Goal: Contribute content: Add original content to the website for others to see

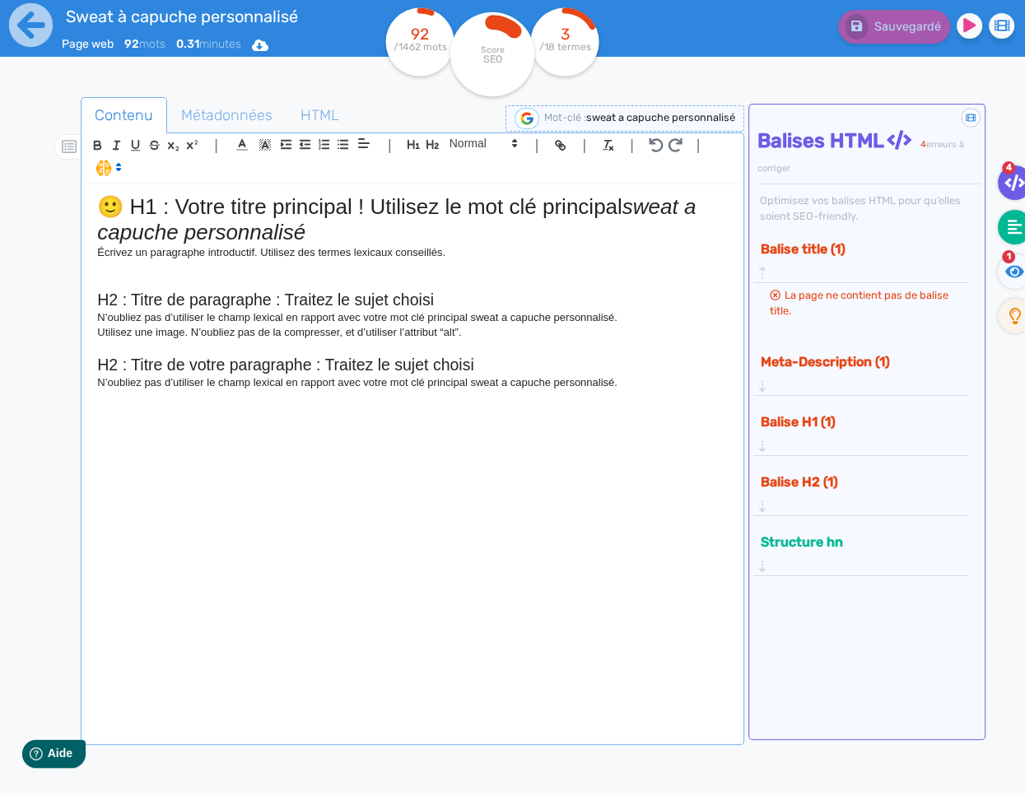
click at [1016, 236] on fa-icon at bounding box center [1014, 227] width 34 height 35
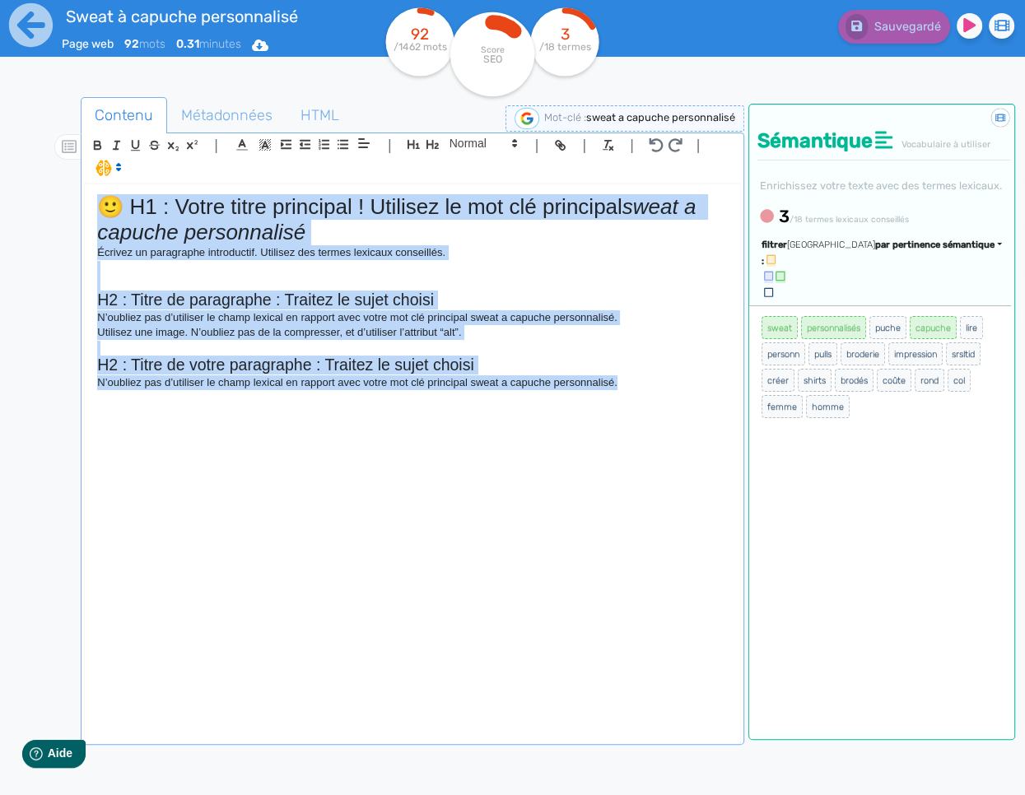
drag, startPoint x: 560, startPoint y: 384, endPoint x: 37, endPoint y: 213, distance: 550.7
click at [37, 213] on div "Sweat à capuche personnalisé Page web 92 mots 0.31 minutes Html Pdf Word 92 /14…" at bounding box center [512, 449] width 1025 height 899
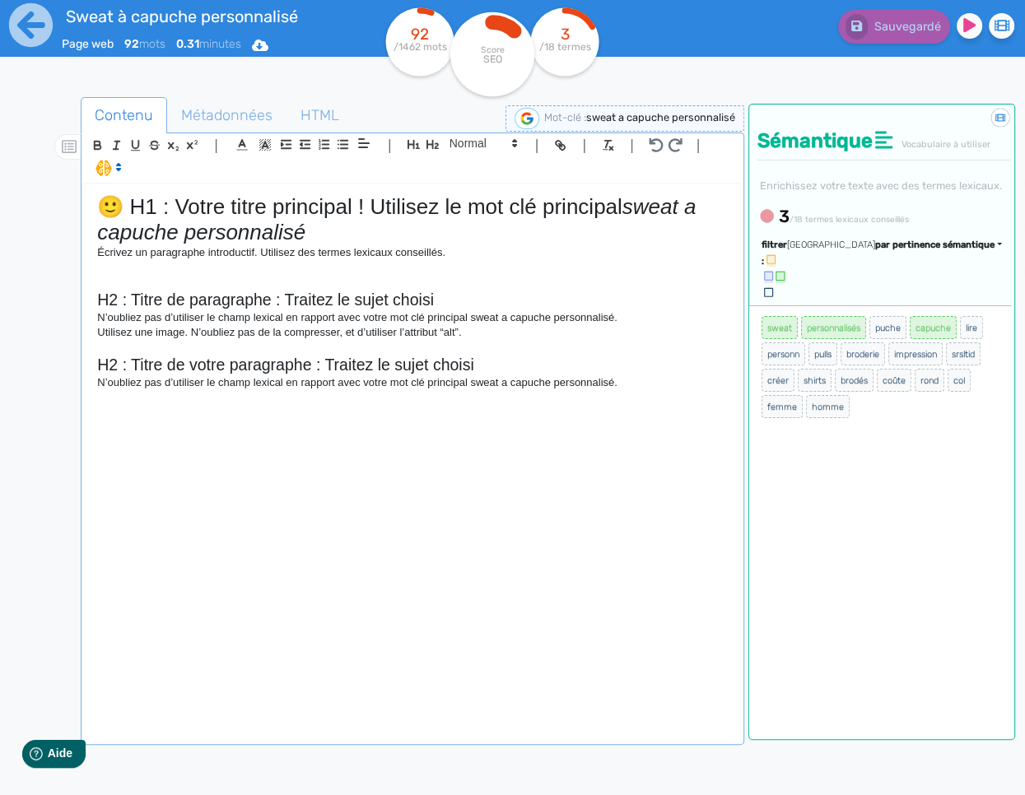
click at [400, 239] on h1 "🙂 H1 : Votre titre principal ! Utilisez le mot clé principal sweat a capuche pe…" at bounding box center [412, 219] width 630 height 51
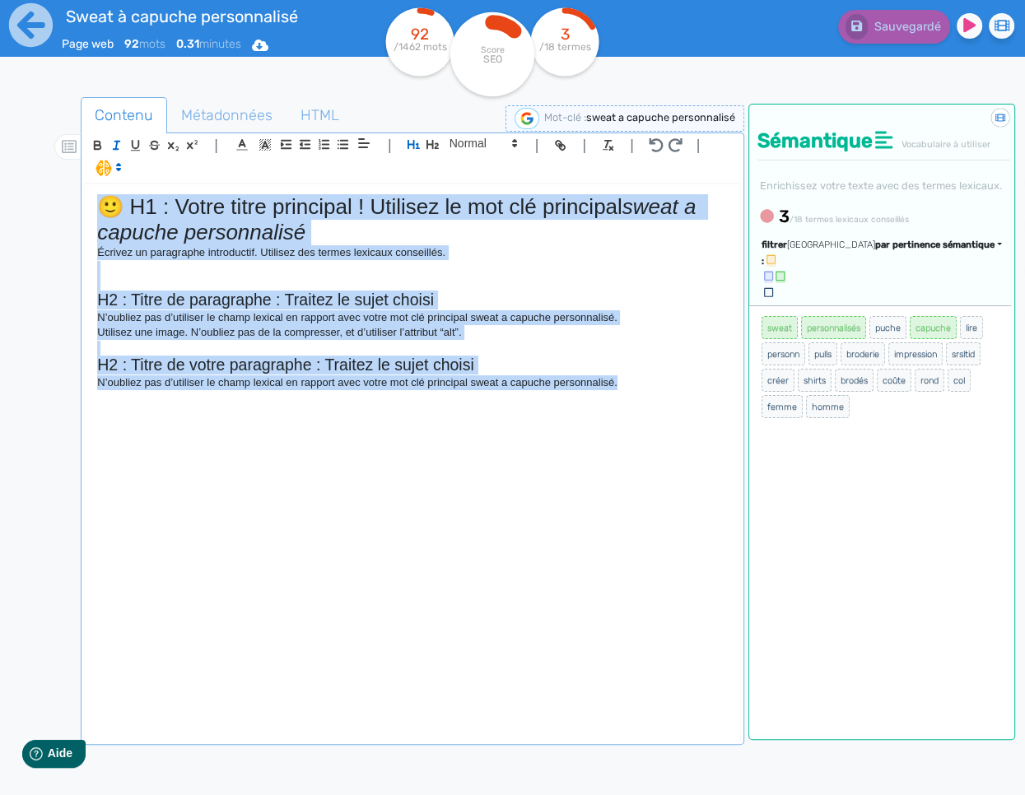
drag, startPoint x: 670, startPoint y: 393, endPoint x: 57, endPoint y: 208, distance: 640.2
click at [57, 208] on div "Contenu Métadonnées HTML | | H3 H4 H5 H6 Normal | | | | 🙂 H1 : Votre titre prin…" at bounding box center [536, 496] width 977 height 806
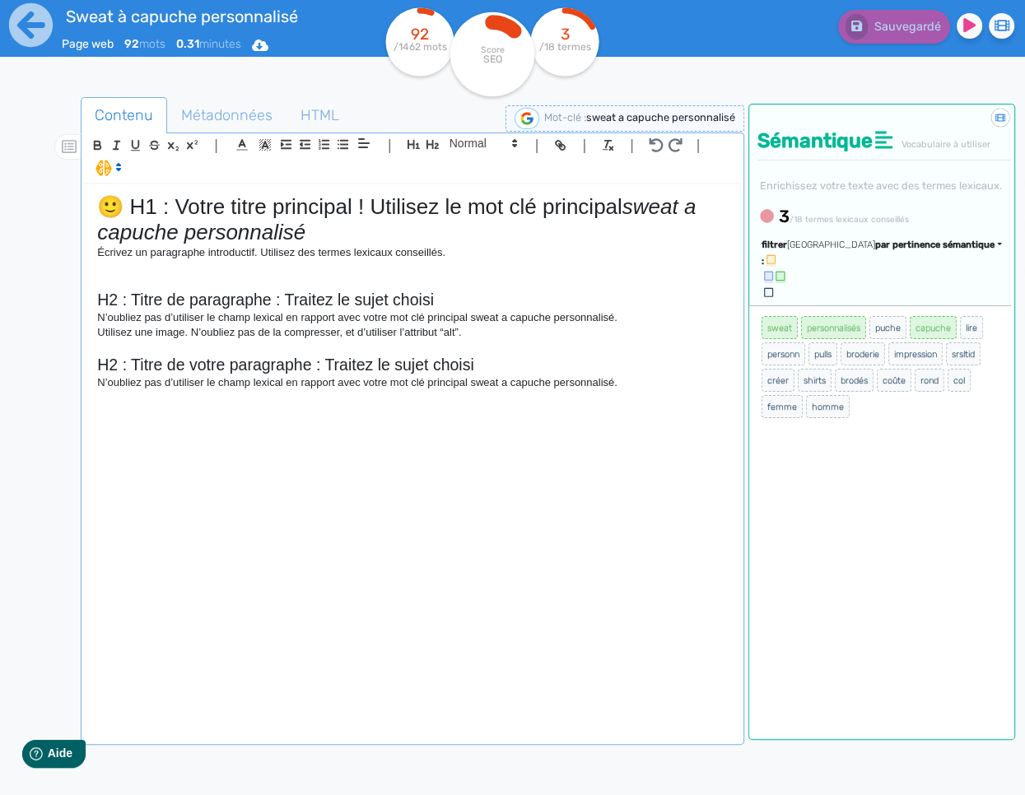
click at [682, 381] on p "N’oubliez pas d’utiliser le champ lexical en rapport avec votre mot clé princip…" at bounding box center [412, 382] width 630 height 15
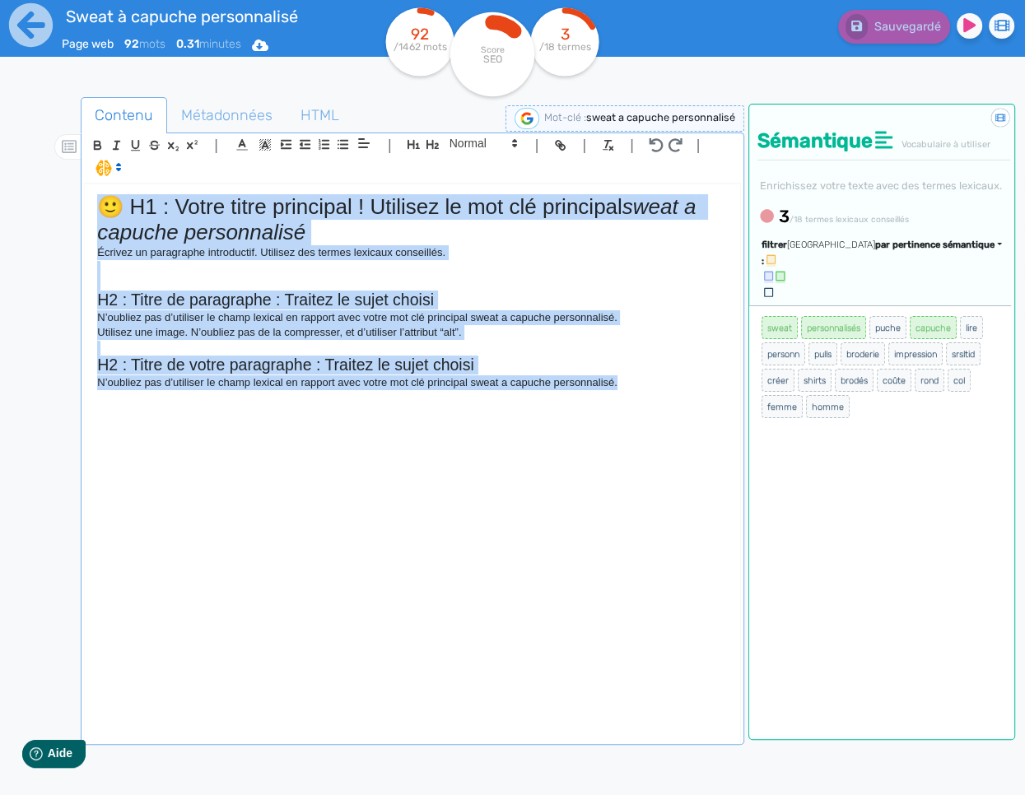
drag, startPoint x: 624, startPoint y: 368, endPoint x: 105, endPoint y: 198, distance: 545.5
click at [105, 198] on div "🙂 H1 : Votre titre principal ! Utilisez le mot clé principal sweat a capuche pe…" at bounding box center [412, 462] width 655 height 556
click at [387, 258] on p "Écrivez un paragraphe introductif. Utilisez des termes lexicaux conseillés." at bounding box center [412, 252] width 630 height 15
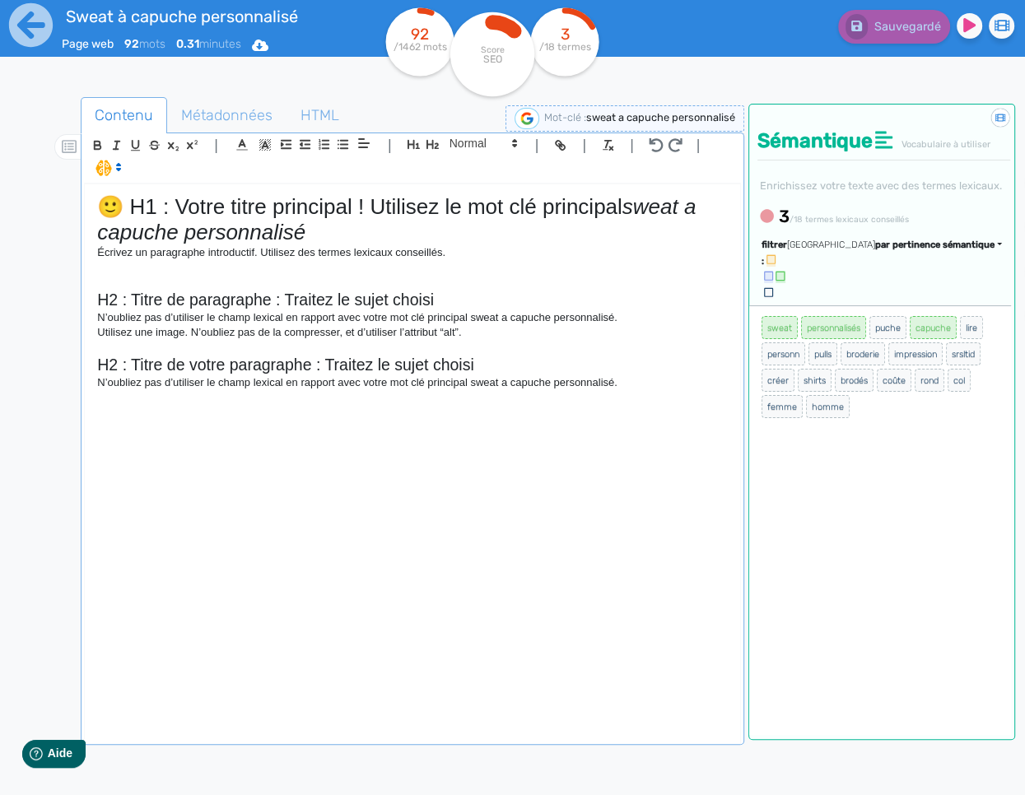
click at [354, 234] on h1 "🙂 H1 : Votre titre principal ! Utilisez le mot clé principal sweat a capuche pe…" at bounding box center [412, 219] width 630 height 51
click at [698, 394] on div "🙂 H1 : Votre titre principal ! Utilisez le mot clé principal sweat a capuche pe…" at bounding box center [412, 462] width 655 height 556
click at [25, 26] on icon at bounding box center [30, 24] width 45 height 45
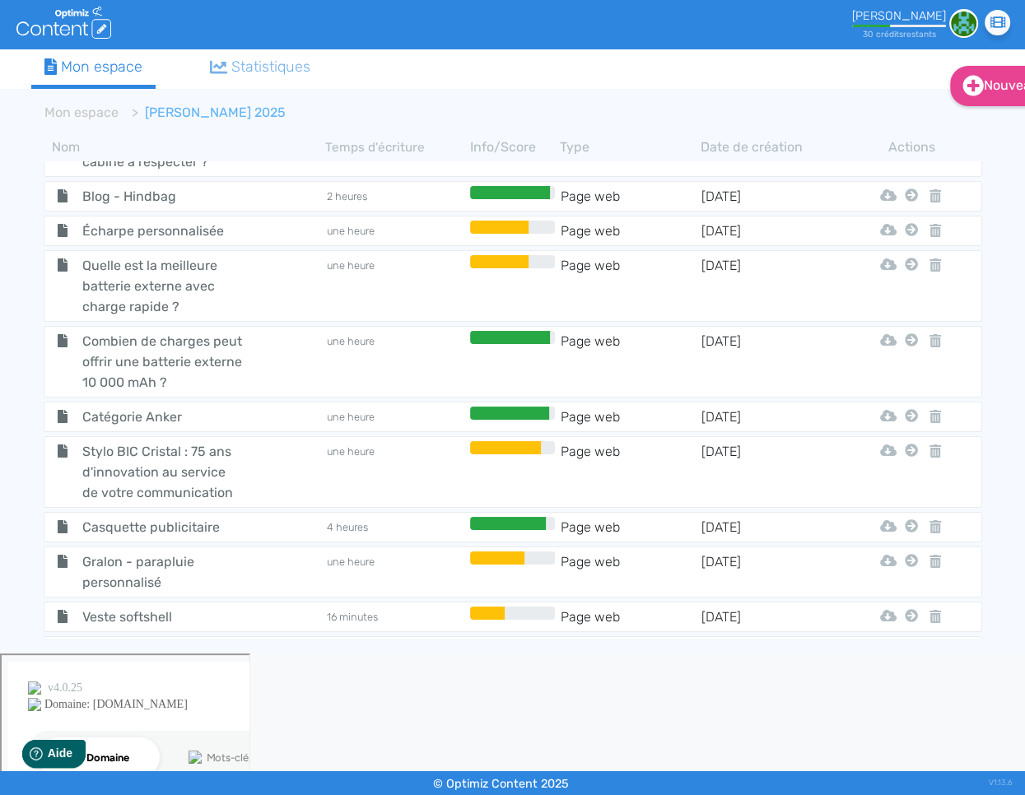
scroll to position [1906, 0]
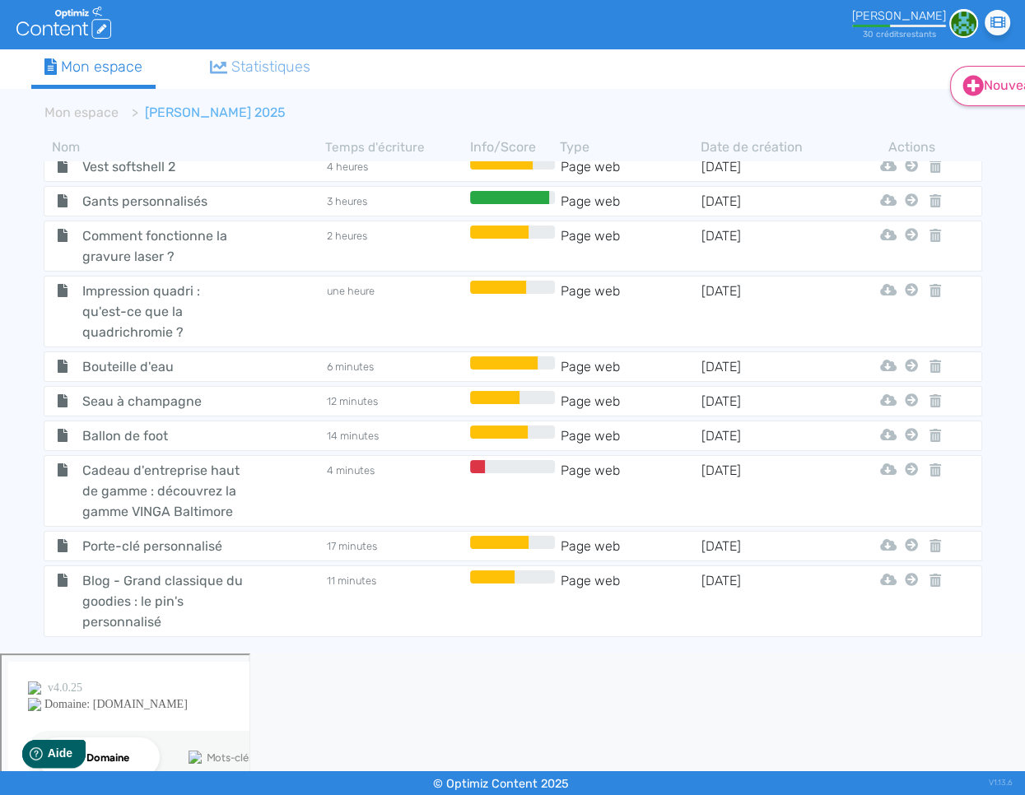
click at [970, 87] on icon at bounding box center [972, 85] width 21 height 21
click at [982, 131] on button "Contenu" at bounding box center [1014, 127] width 132 height 26
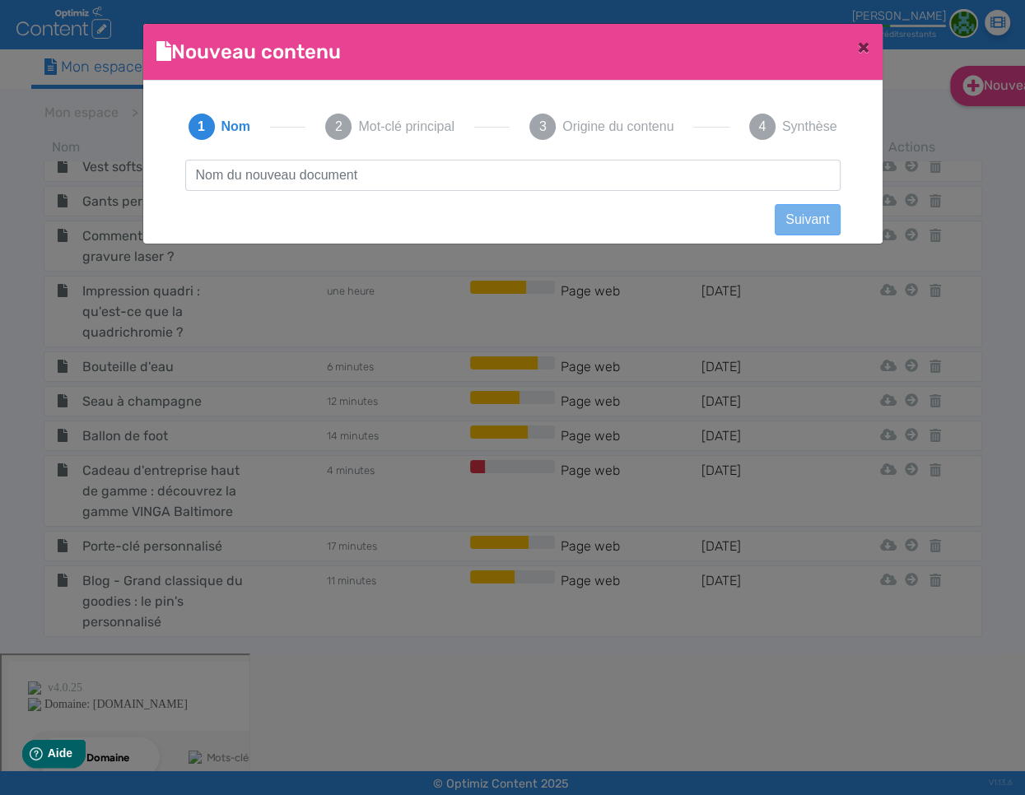
scroll to position [1, 0]
click at [560, 179] on input "text" at bounding box center [512, 175] width 655 height 31
click at [579, 179] on input "text" at bounding box center [512, 175] width 655 height 31
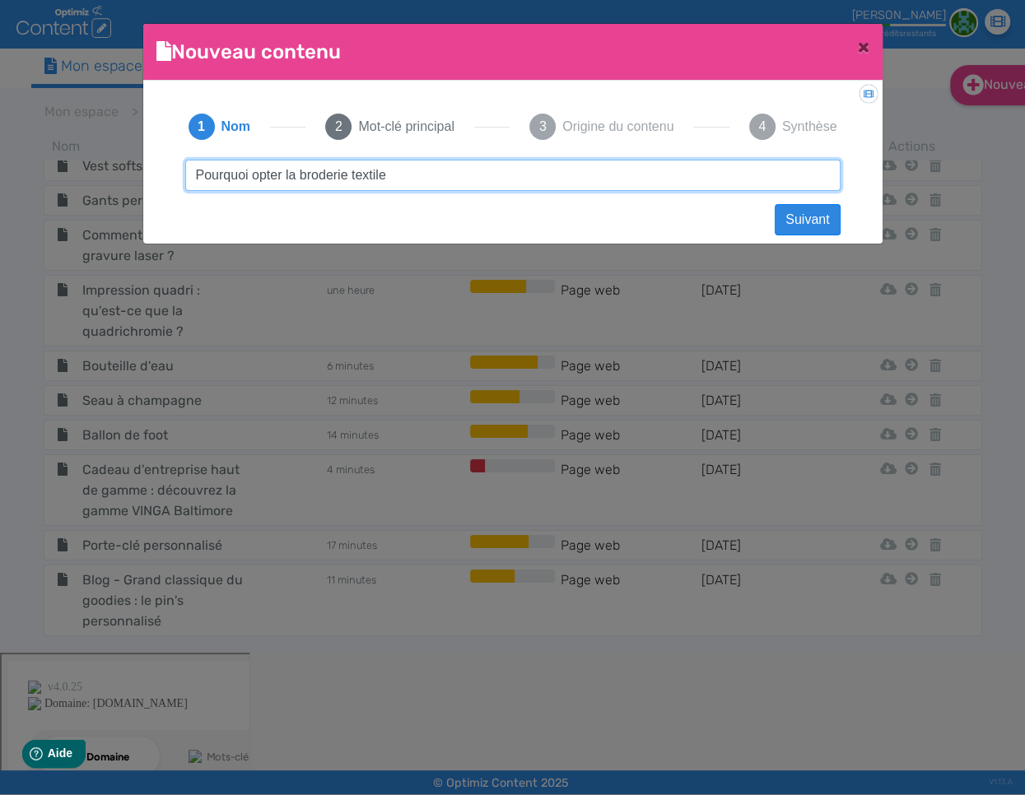
click at [425, 182] on input "Pourquoi opter la broderie textile" at bounding box center [512, 175] width 655 height 31
click at [482, 178] on input "Pourquoi opter la broderie pour votre t" at bounding box center [512, 175] width 655 height 31
drag, startPoint x: 295, startPoint y: 177, endPoint x: 193, endPoint y: 170, distance: 103.1
click at [193, 170] on input "Pourquoi opter la broderie pour votre textile publicitaire ?" at bounding box center [512, 175] width 655 height 31
click at [479, 175] on input "Quels sont les avantages de la broderie pour votre textile publicitaire ?" at bounding box center [512, 175] width 655 height 31
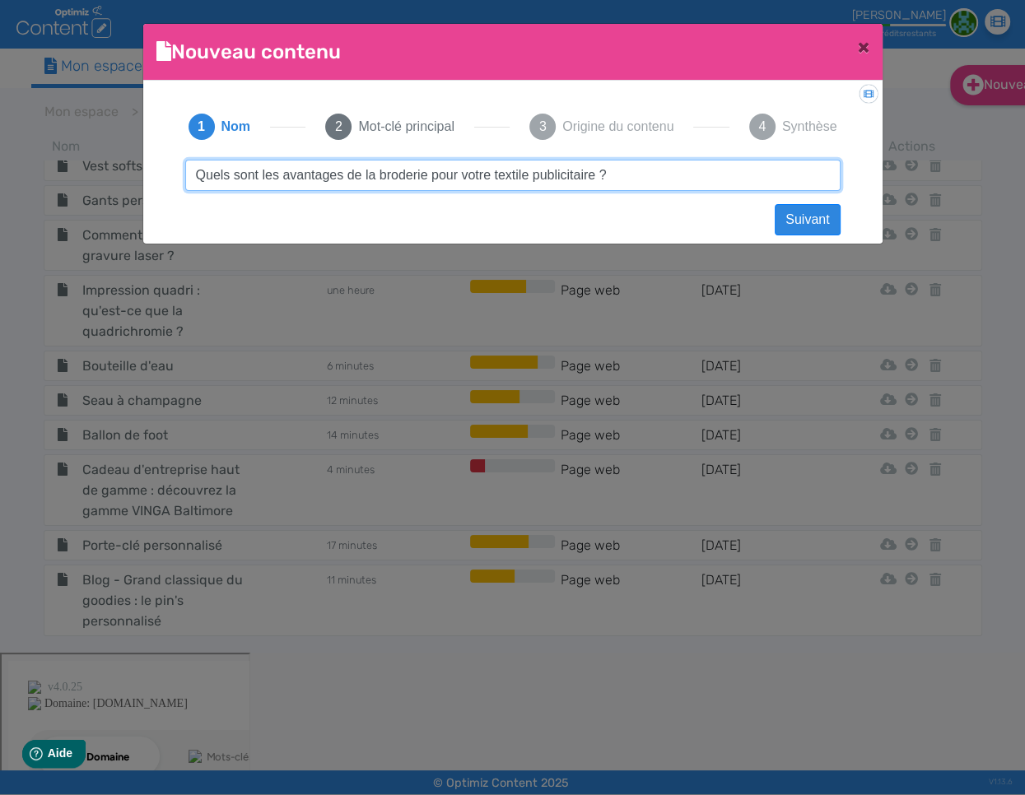
click at [479, 175] on input "Quels sont les avantages de la broderie pour votre textile publicitaire ?" at bounding box center [512, 175] width 655 height 31
type input "Quels sont les avantages de la broderie pour le textile publicitaire ?"
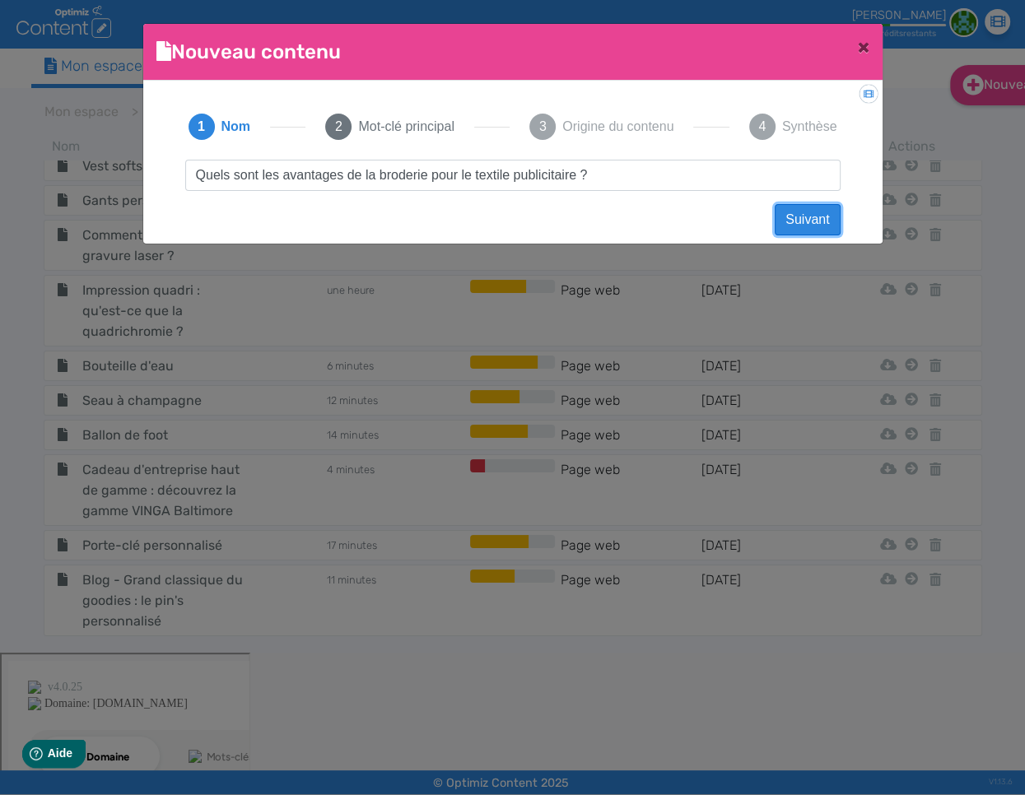
click at [807, 221] on button "Suivant" at bounding box center [806, 219] width 65 height 31
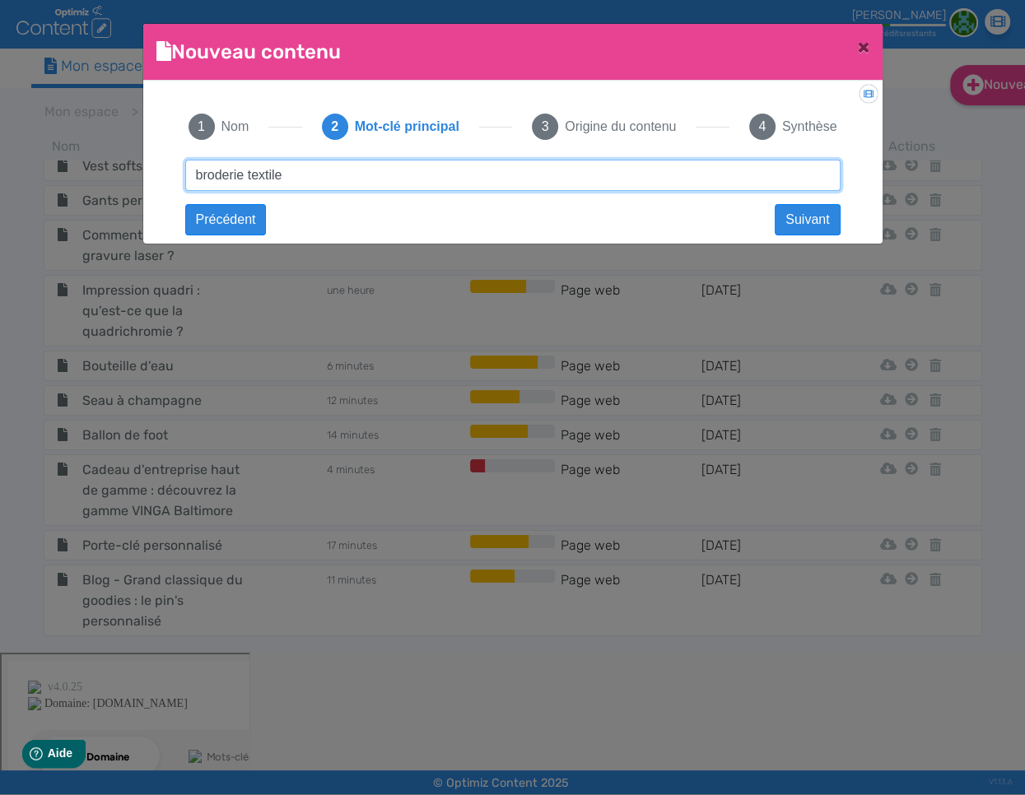
type input "broderie textile"
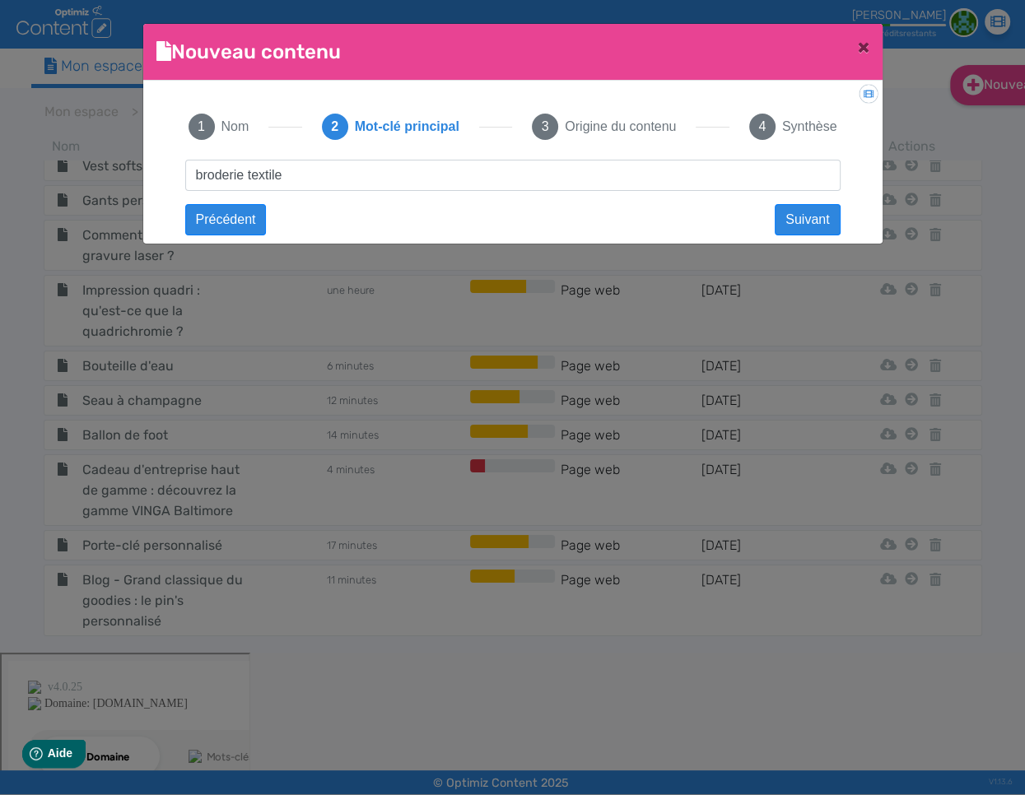
click at [638, 208] on div "Quels sont les avantages de la broderie pour le textile publicitaire ? Suivant …" at bounding box center [513, 190] width 688 height 61
click at [788, 221] on button "Suivant" at bounding box center [806, 219] width 65 height 31
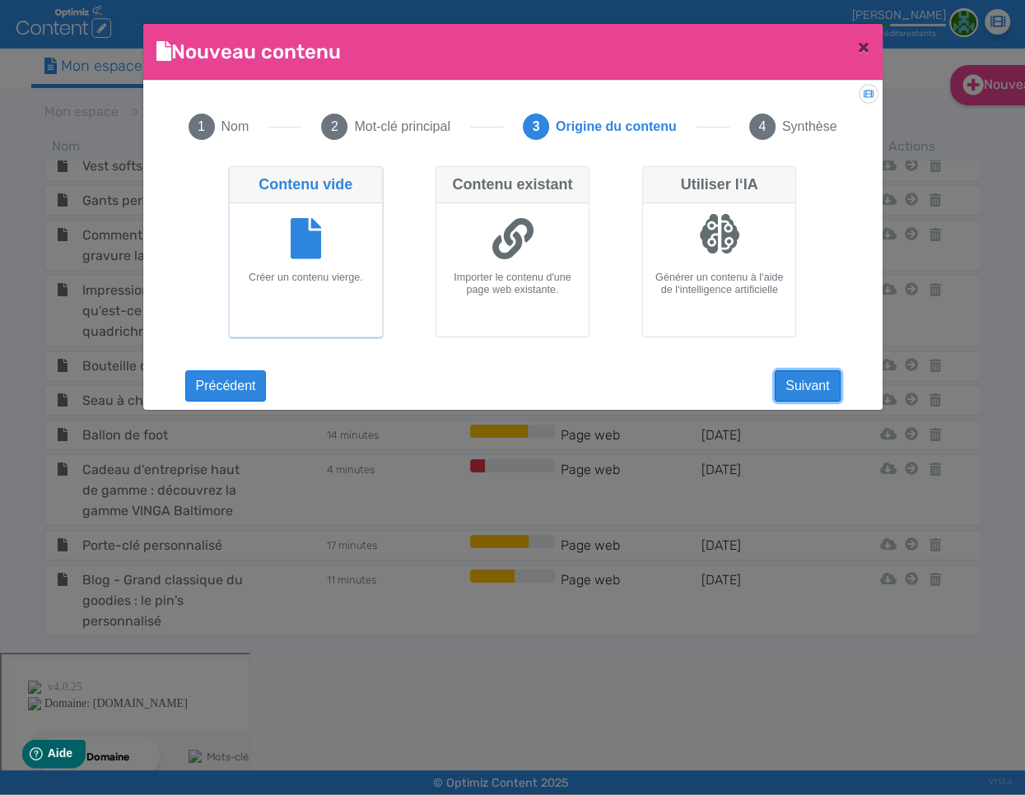
click at [793, 389] on button "Suivant" at bounding box center [806, 385] width 65 height 31
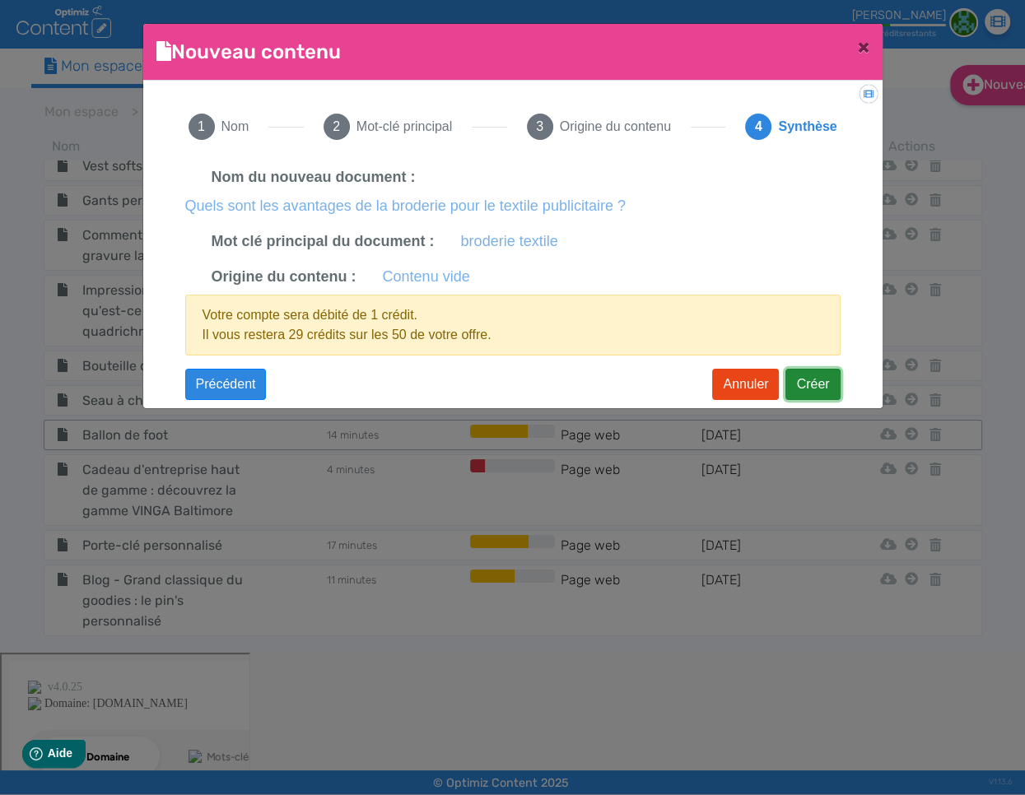
click at [801, 379] on button "Créer" at bounding box center [812, 384] width 54 height 31
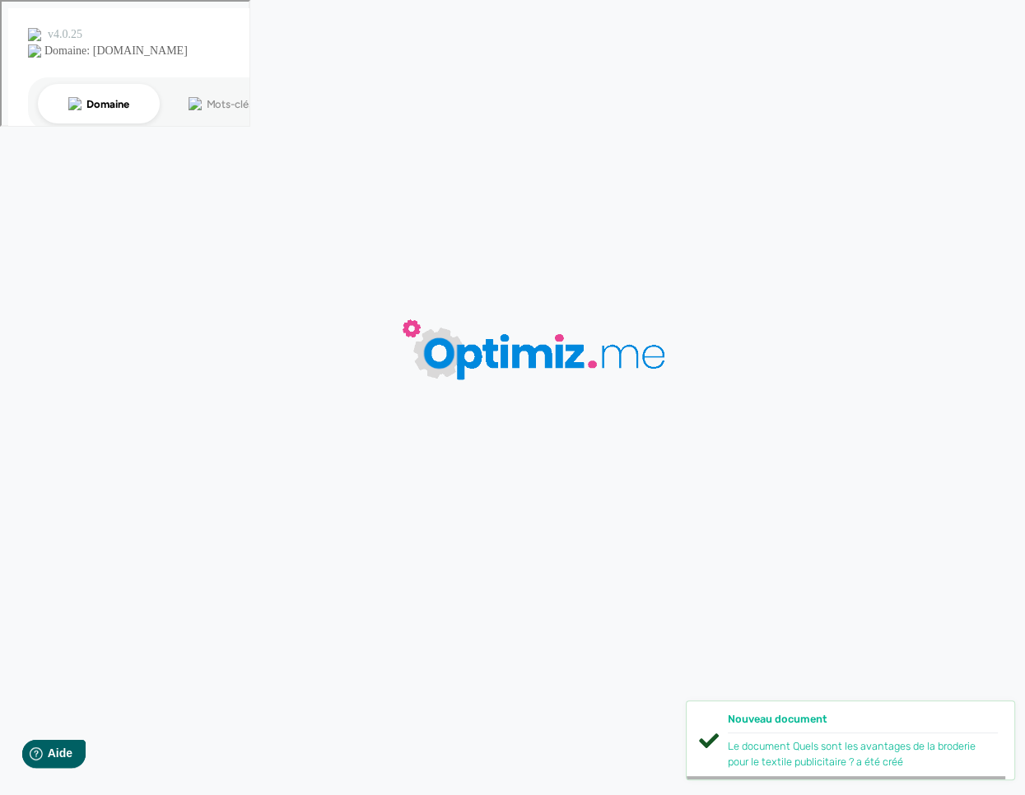
type input "Quels sont les avantages de la broderie pour le textile publicitaire ?"
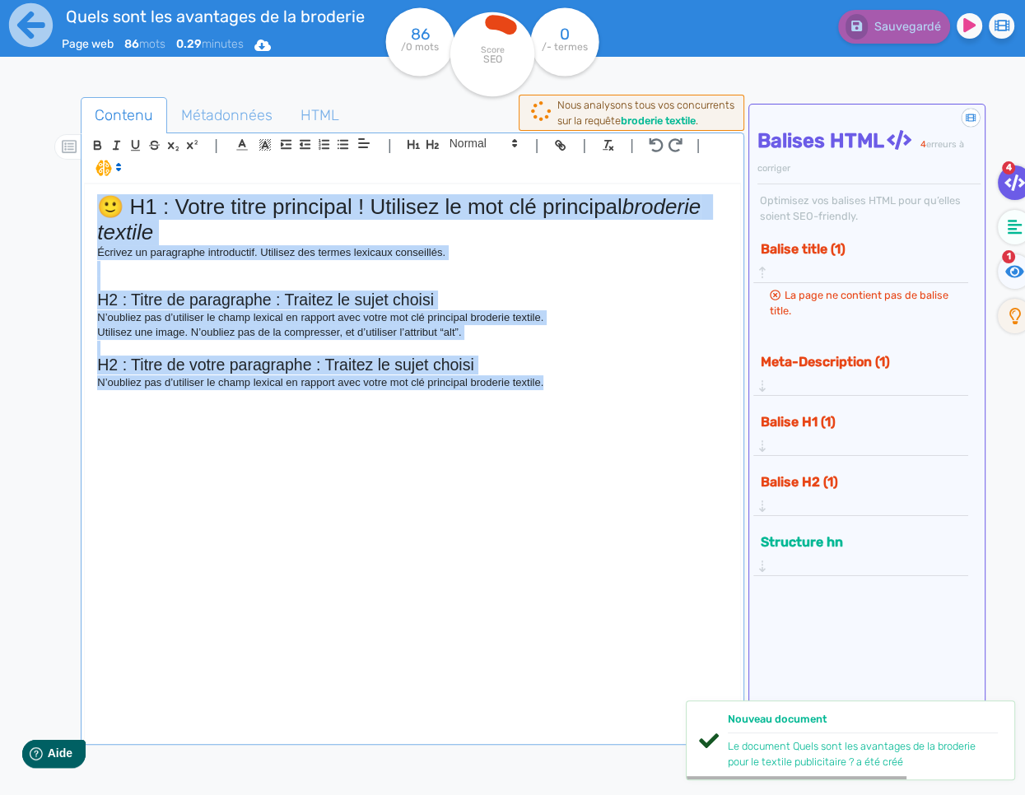
drag, startPoint x: 607, startPoint y: 388, endPoint x: 0, endPoint y: 193, distance: 636.9
click at [0, 194] on div "Quels sont les avantages de la broderie pour le textile publicitaire ? Page web…" at bounding box center [512, 449] width 1025 height 899
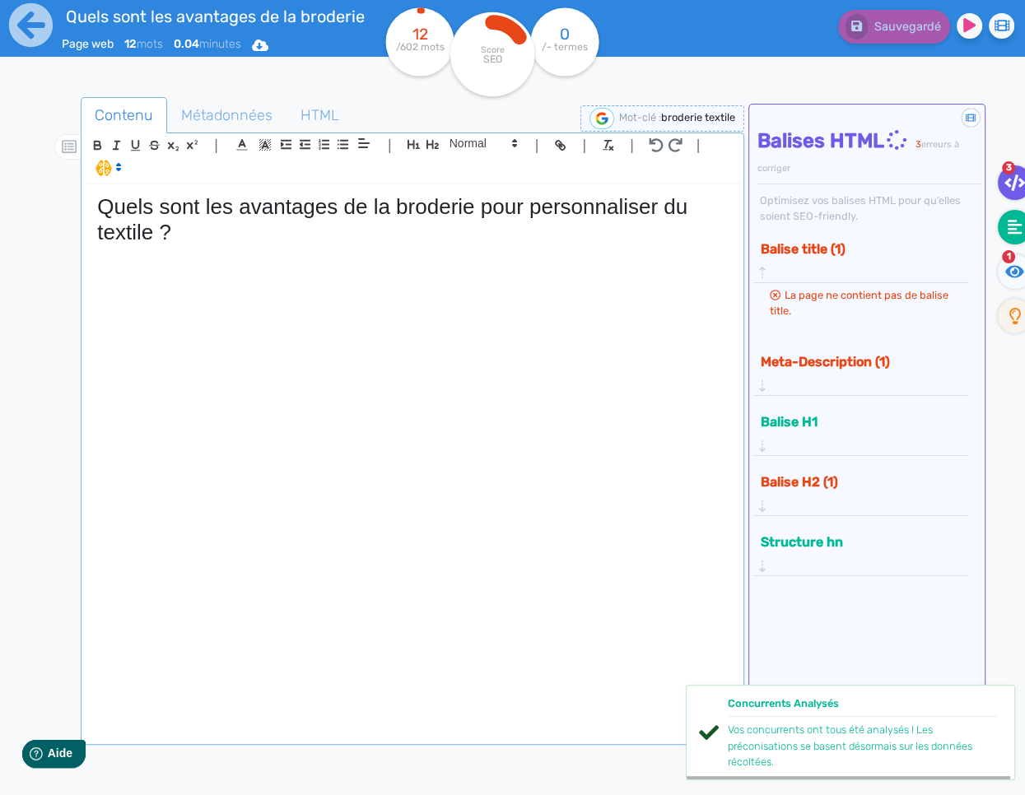
click at [1017, 225] on icon at bounding box center [1014, 227] width 15 height 16
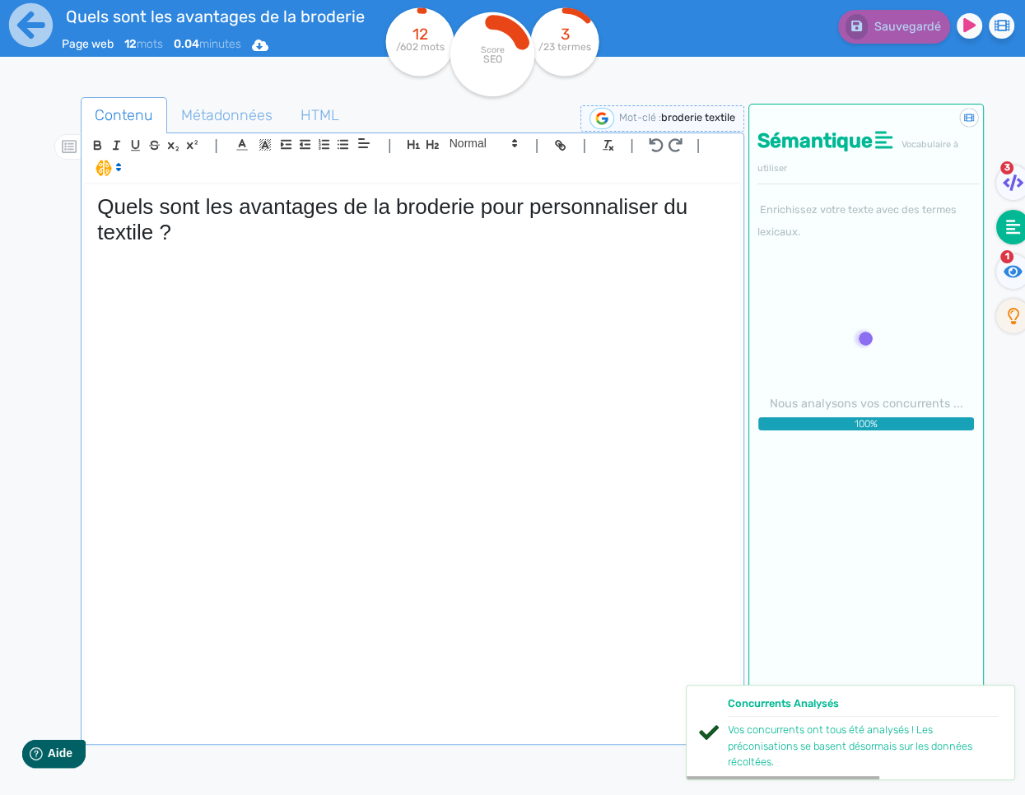
click at [235, 314] on div "Quels sont les avantages de la broderie pour personnaliser du textile ?" at bounding box center [412, 462] width 655 height 556
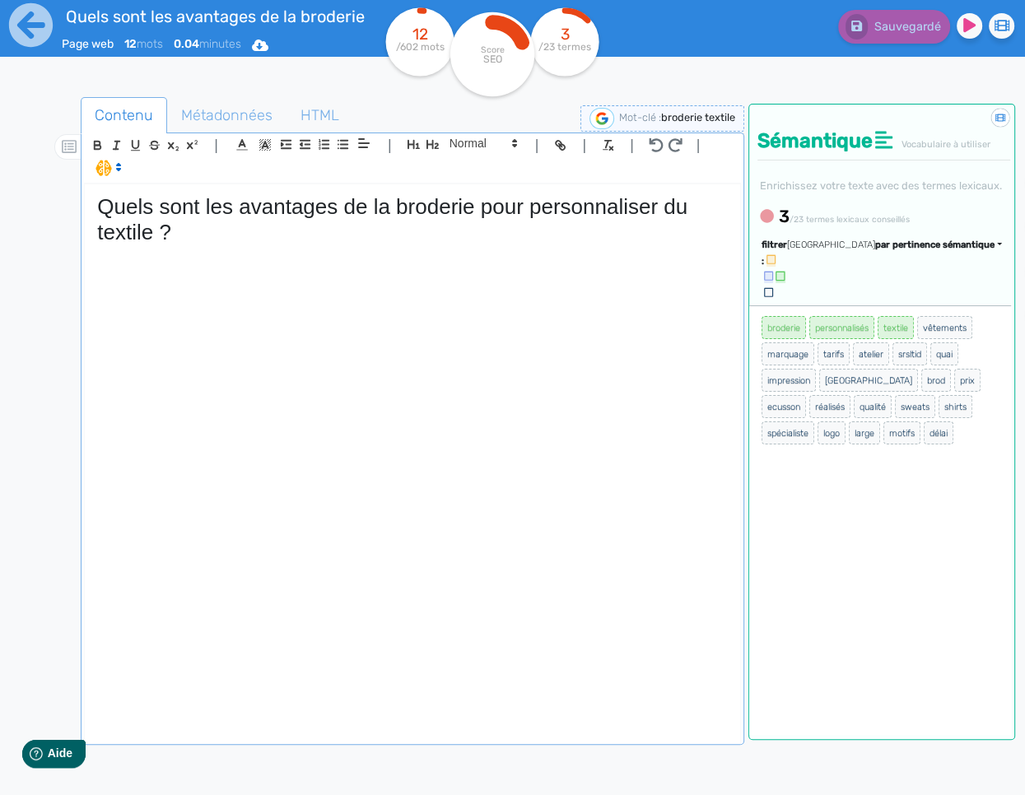
scroll to position [0, 207]
click at [249, 264] on div "Quels sont les avantages de la broderie pour personnaliser du textile ?" at bounding box center [412, 462] width 655 height 556
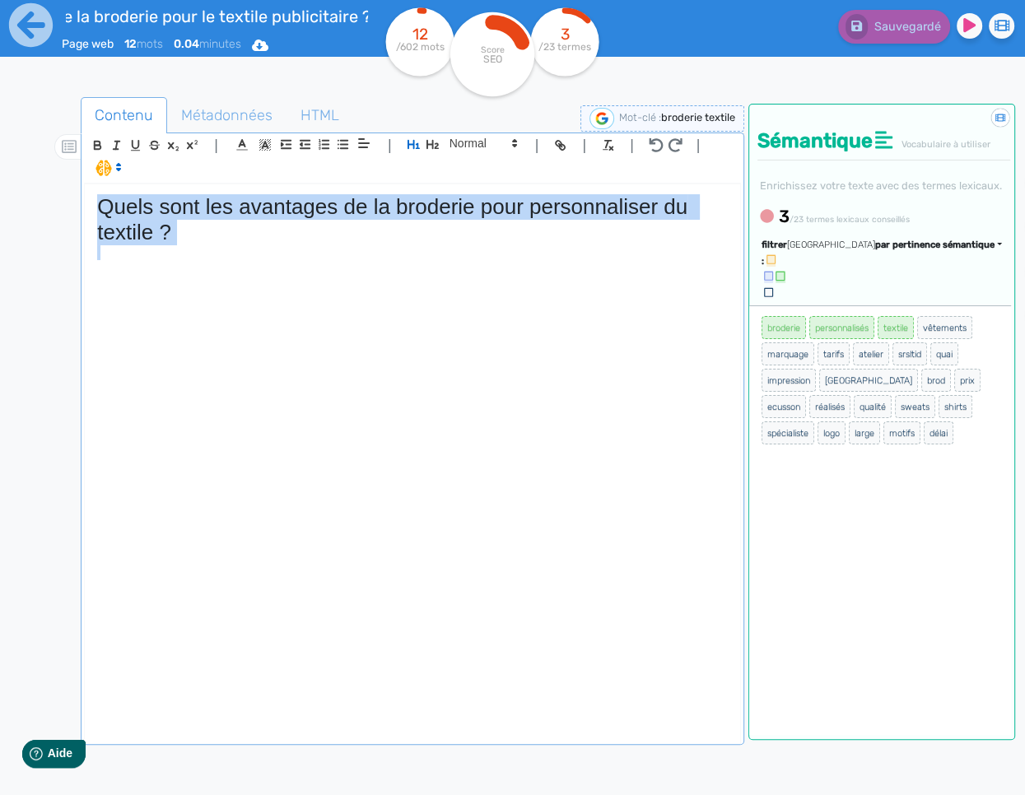
copy h1 "Quels sont les avantages de la broderie pour personnaliser du textile ?"
